Goal: Information Seeking & Learning: Understand process/instructions

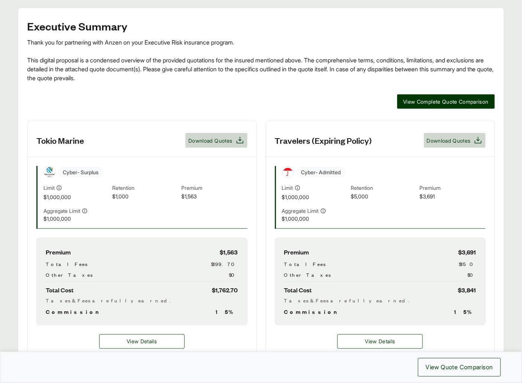
scroll to position [186, 0]
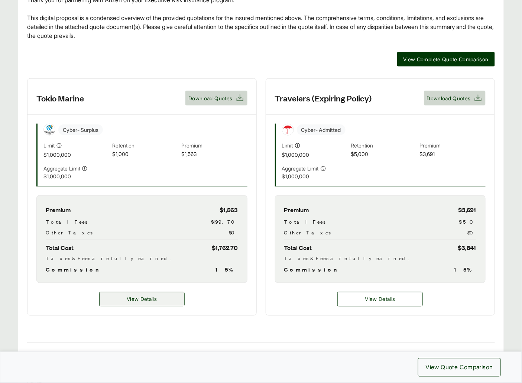
click at [156, 298] on span "View Details" at bounding box center [142, 299] width 30 height 8
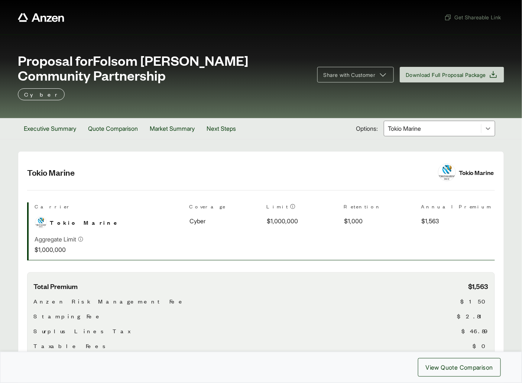
scroll to position [98, 0]
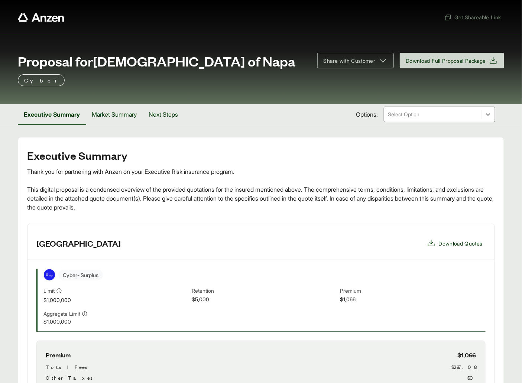
drag, startPoint x: 97, startPoint y: 60, endPoint x: 264, endPoint y: 62, distance: 167.4
click at [290, 60] on div "Proposal for First [DEMOGRAPHIC_DATA] of Napa" at bounding box center [163, 60] width 290 height 15
copy span "[DEMOGRAPHIC_DATA] of Napa"
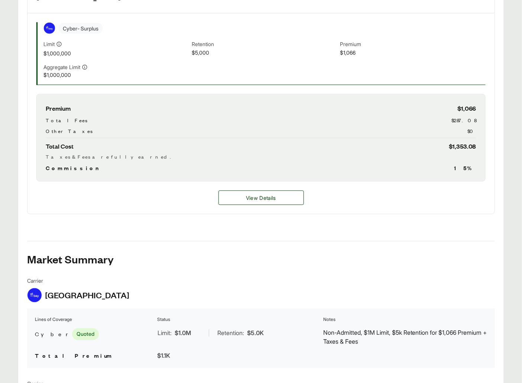
scroll to position [407, 0]
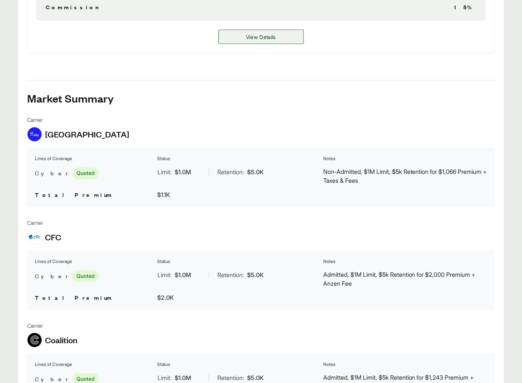
click at [252, 39] on span "View Details" at bounding box center [261, 37] width 30 height 8
click at [253, 39] on span "View Details" at bounding box center [261, 37] width 30 height 8
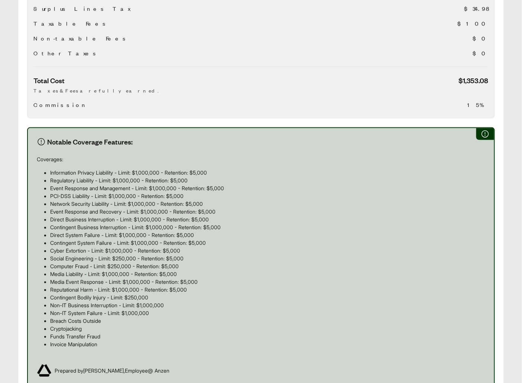
scroll to position [479, 0]
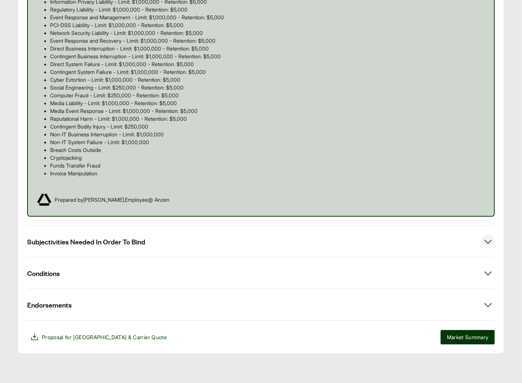
click at [125, 255] on button "Subjectivities Needed In Order To Bind" at bounding box center [260, 241] width 467 height 31
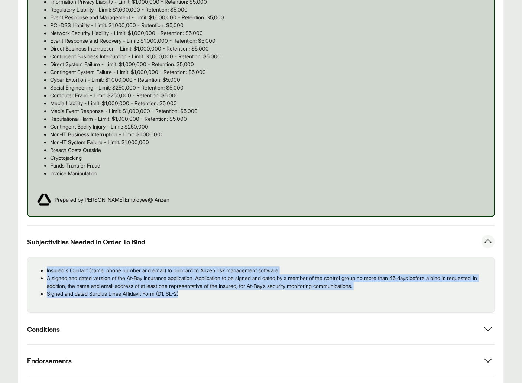
drag, startPoint x: 173, startPoint y: 294, endPoint x: 46, endPoint y: 273, distance: 127.9
click at [46, 273] on ul "Insured's Contact (name, phone number and email) to onboard to Anzen risk manag…" at bounding box center [260, 281] width 455 height 31
copy ul "Insured's Contact (name, phone number and email) to onboard to Anzen risk manag…"
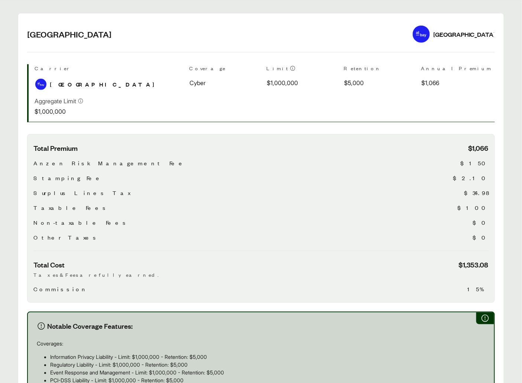
scroll to position [0, 0]
